Goal: Transaction & Acquisition: Purchase product/service

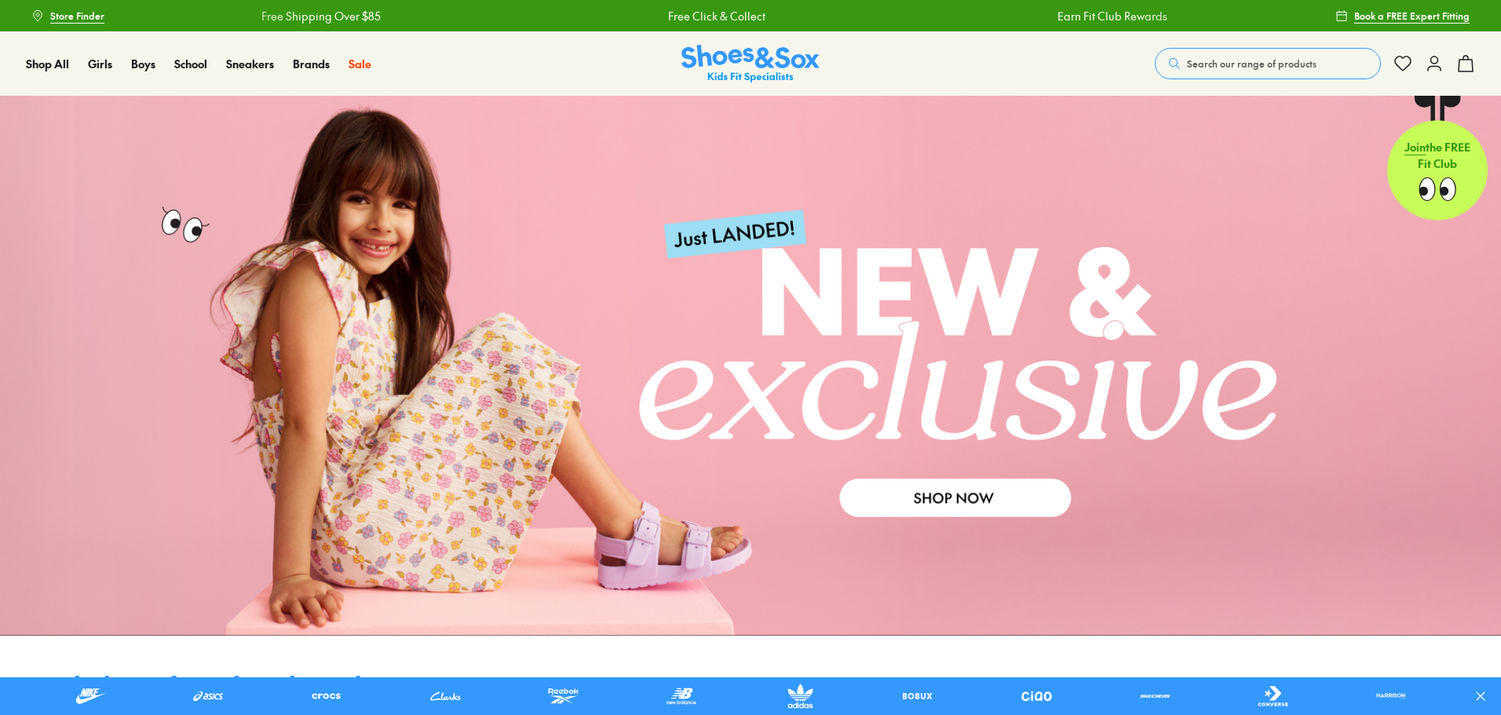
click at [1253, 63] on span "Search our range of products" at bounding box center [1251, 64] width 129 height 14
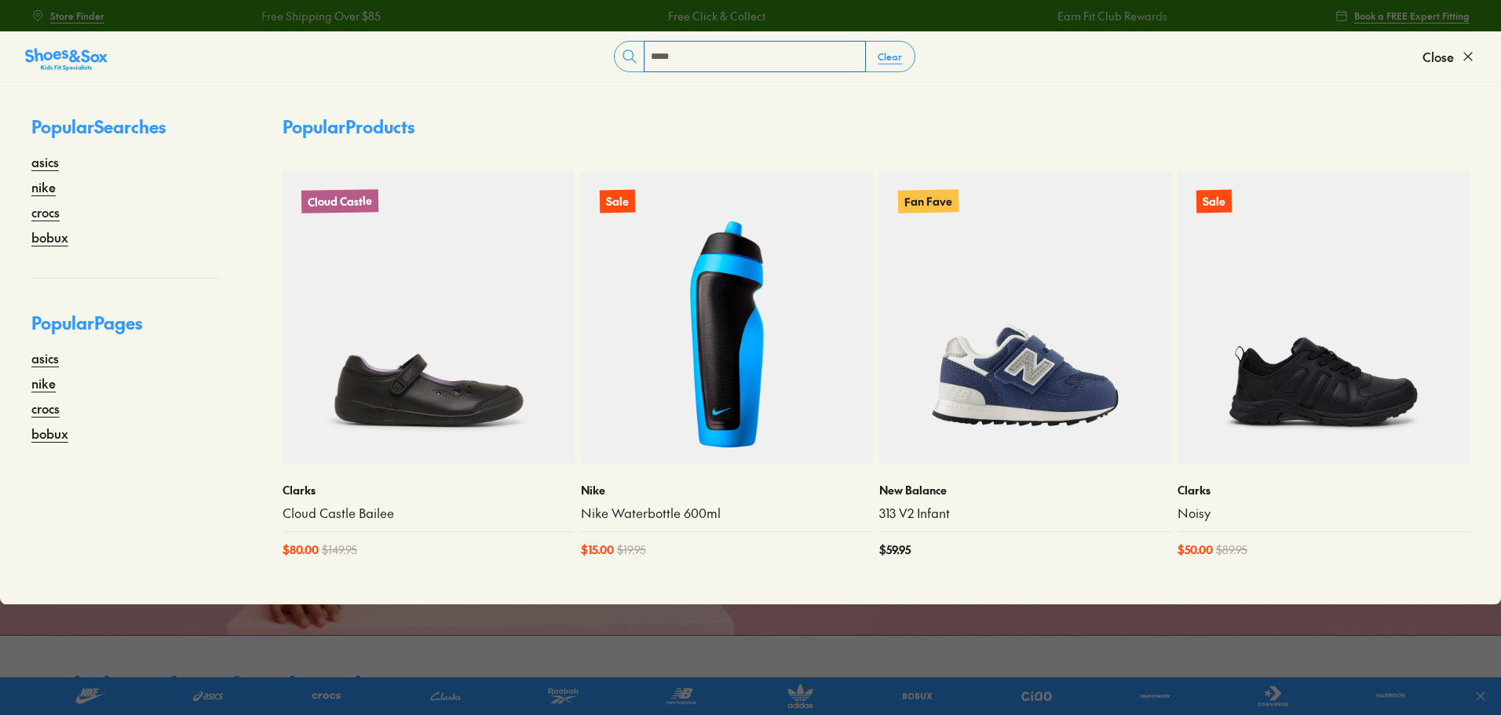
type input "*****"
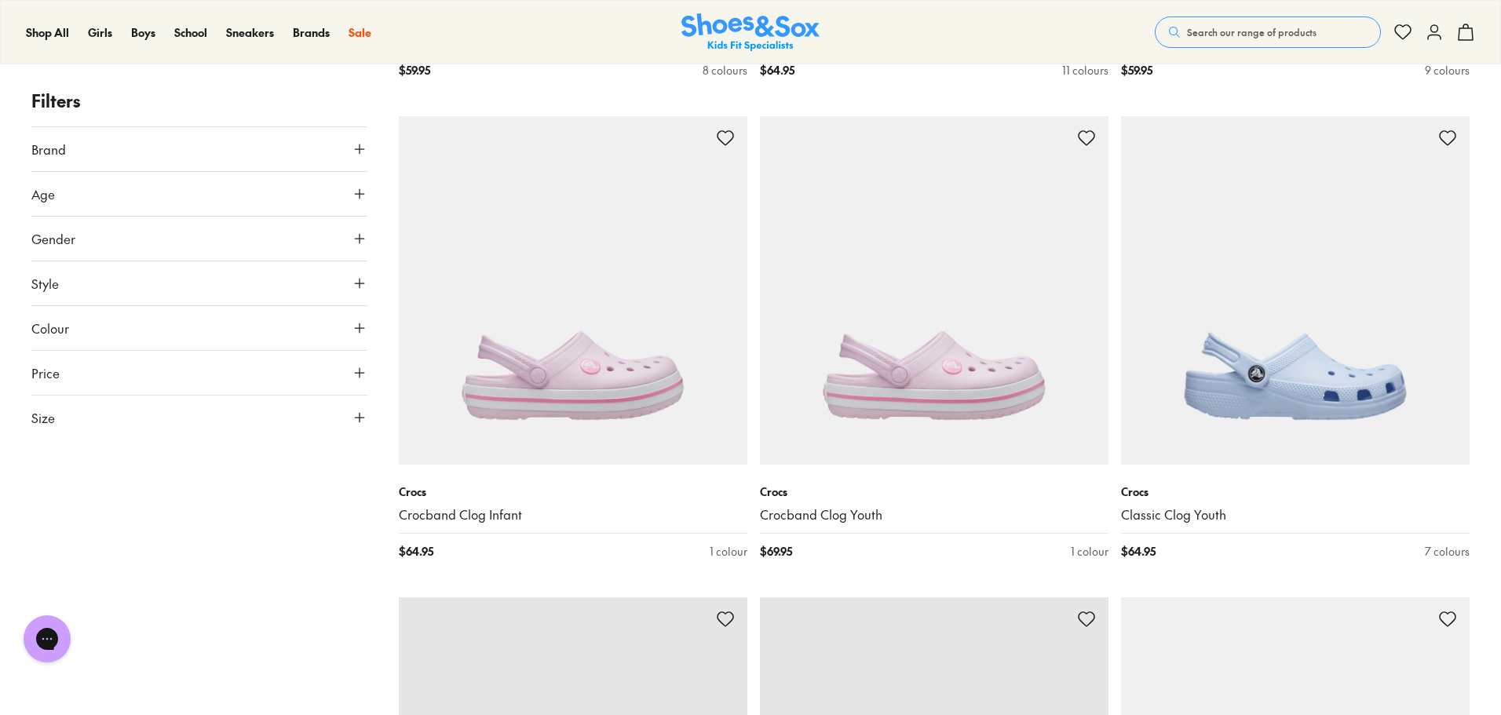
scroll to position [2511, 0]
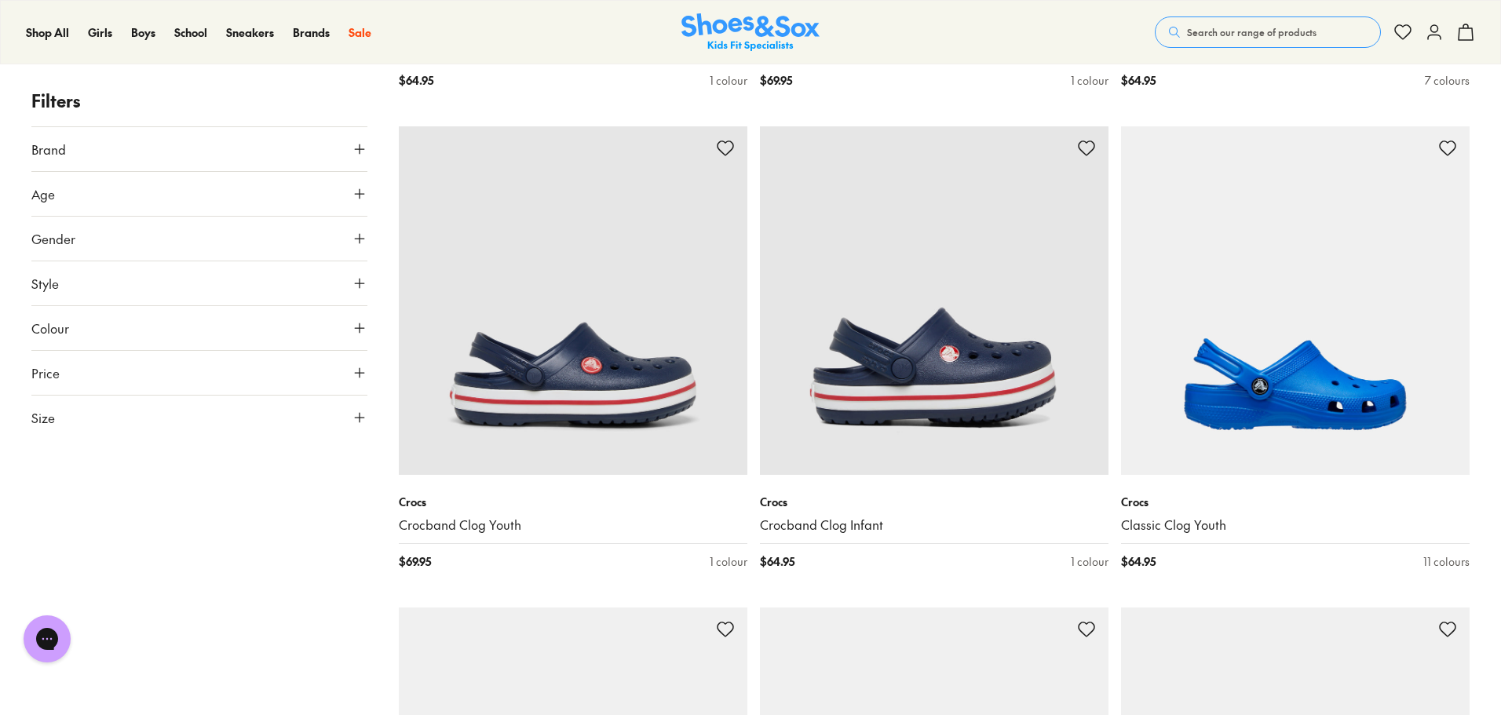
click at [160, 197] on button "Age" at bounding box center [199, 194] width 336 height 44
